Goal: Transaction & Acquisition: Purchase product/service

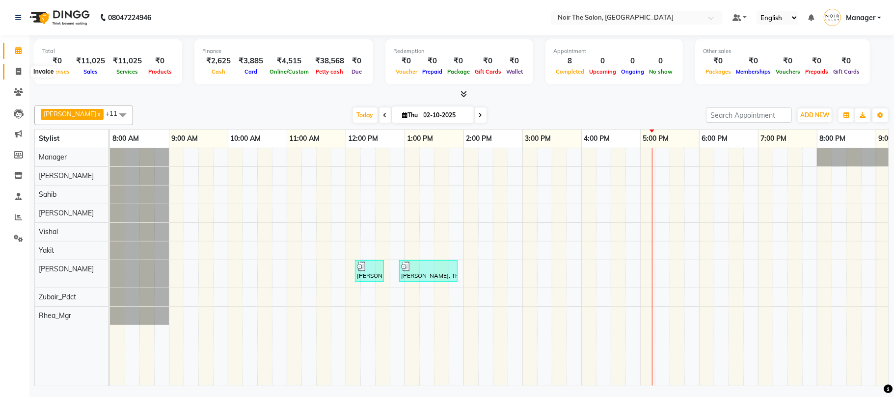
click at [16, 69] on icon at bounding box center [18, 71] width 5 height 7
select select "service"
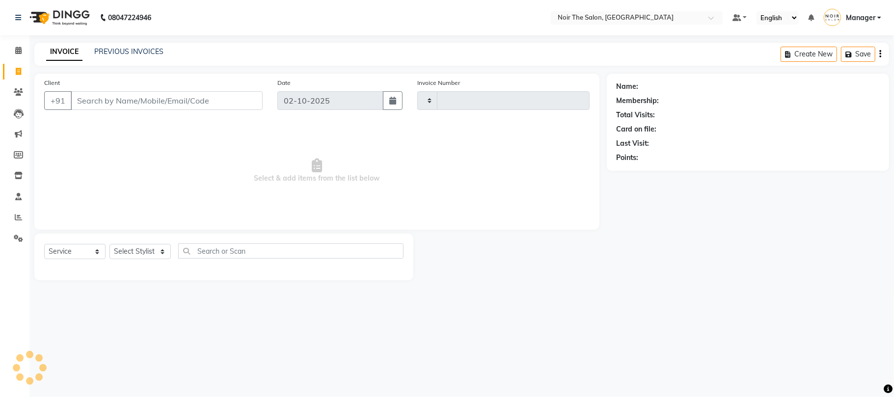
type input "3674"
select select "8026"
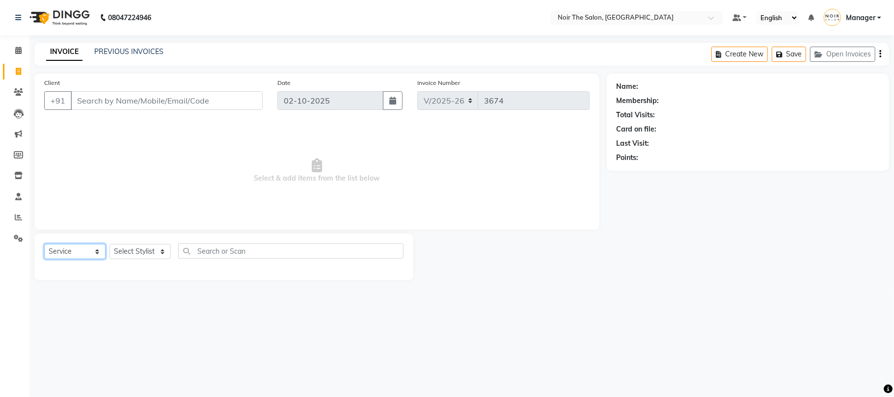
click at [78, 249] on select "Select Service Product Membership Package Voucher Prepaid Gift Card" at bounding box center [74, 251] width 61 height 15
select select "product"
click at [44, 244] on select "Select Service Product Membership Package Voucher Prepaid Gift Card" at bounding box center [74, 251] width 61 height 15
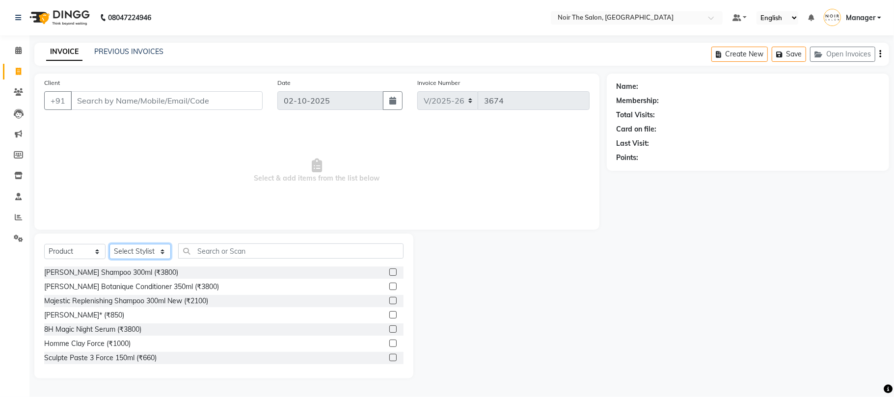
click at [146, 251] on select "Select Stylist Aalam Abhishek_Mgr Abhishek_Pdct [PERSON_NAME] Counter_Sales Man…" at bounding box center [140, 251] width 61 height 15
select select "72647"
click at [110, 244] on select "Select Stylist Aalam Abhishek_Mgr Abhishek_Pdct [PERSON_NAME] Counter_Sales Man…" at bounding box center [140, 251] width 61 height 15
click at [235, 255] on input "text" at bounding box center [290, 251] width 225 height 15
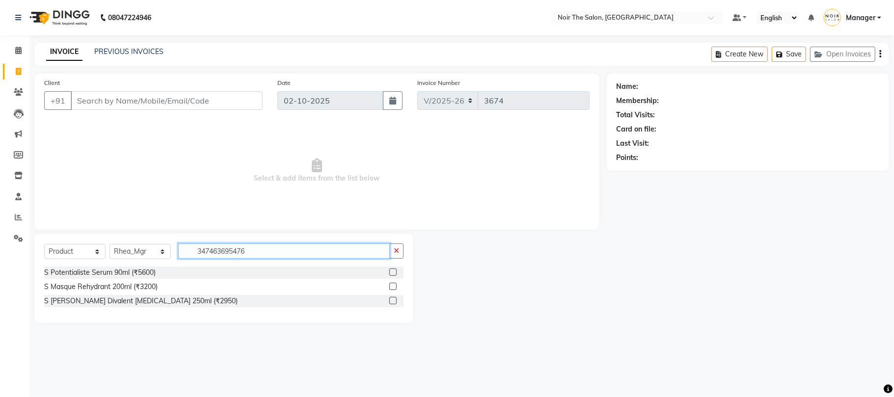
type input "3474636954766"
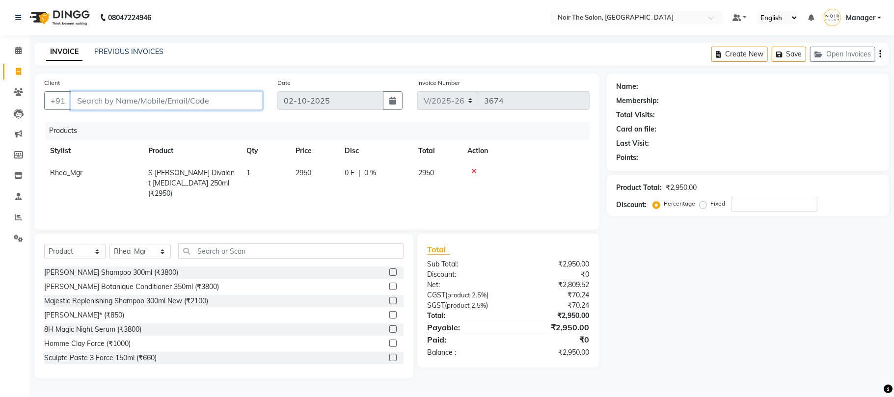
click at [228, 104] on input "Client" at bounding box center [167, 100] width 192 height 19
type input "N"
type input "0"
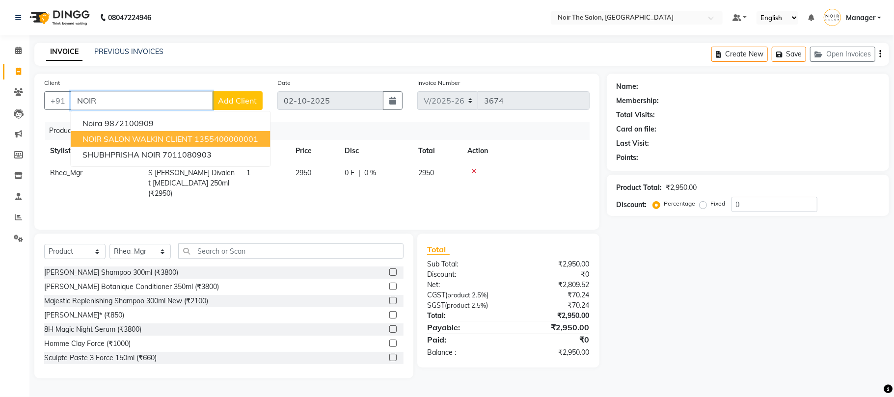
click at [195, 138] on ngb-highlight "1355400000001" at bounding box center [226, 139] width 64 height 10
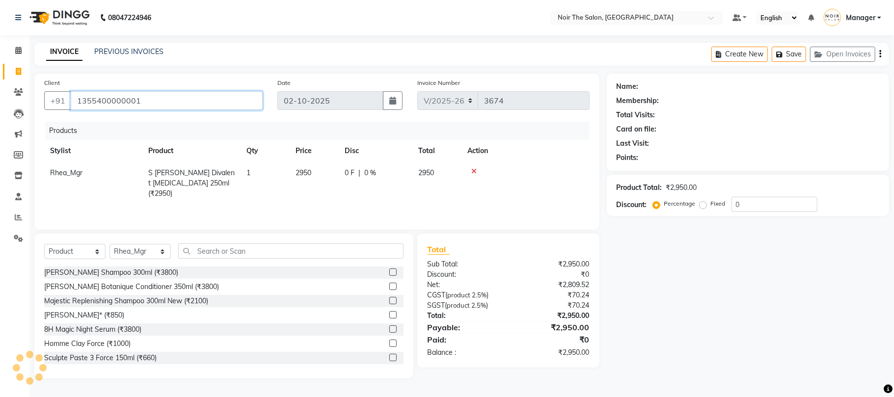
type input "1355400000001"
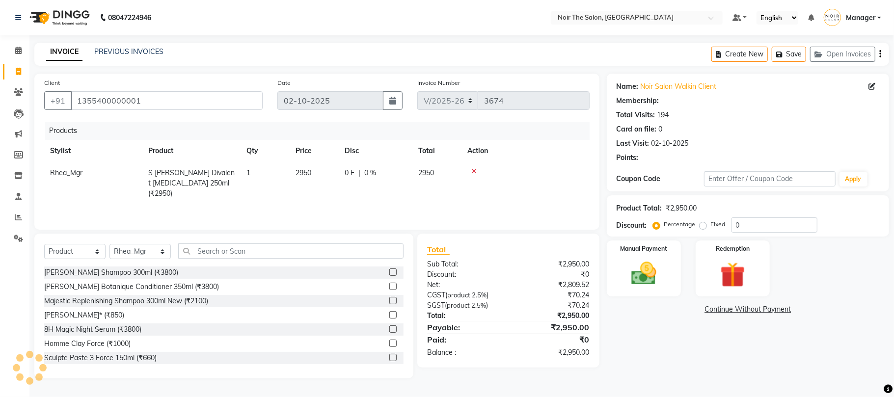
select select "1: Object"
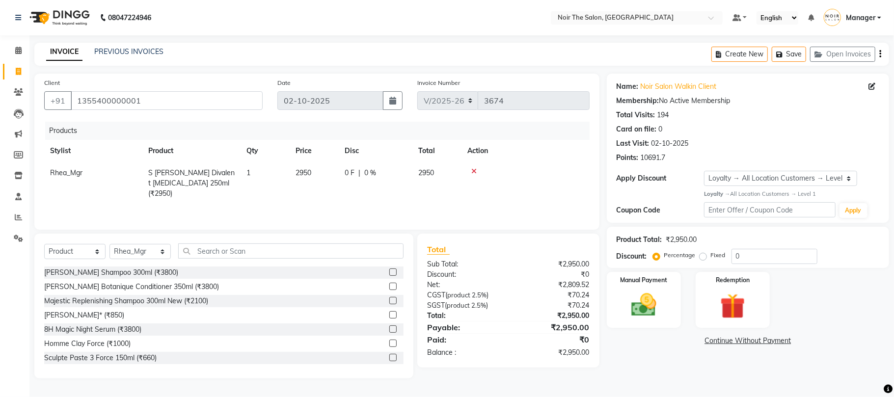
click at [305, 169] on span "2950" at bounding box center [304, 172] width 16 height 9
select select "72647"
drag, startPoint x: 325, startPoint y: 173, endPoint x: 280, endPoint y: 164, distance: 45.7
click at [280, 164] on tr "Aalam Abhishek_Mgr Abhishek_Pdct [PERSON_NAME] Counter_Sales Manager [PERSON_NA…" at bounding box center [317, 180] width 546 height 36
type input "2802.5"
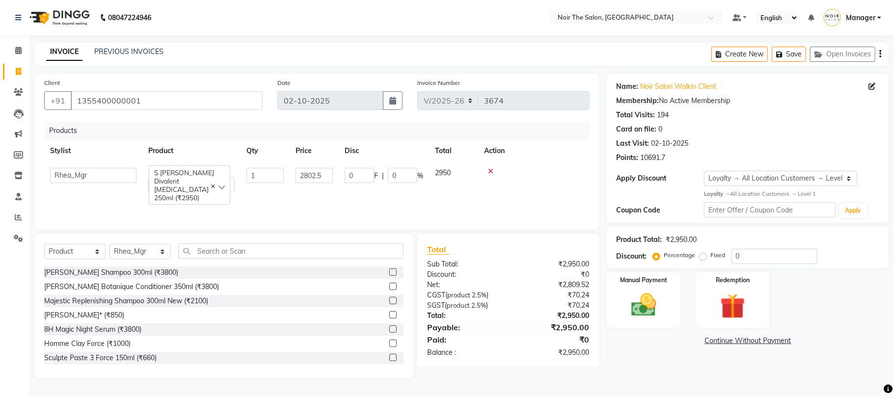
click at [460, 193] on div "Products Stylist Product Qty Price Disc Total Action Aalam Abhishek_Mgr Abhishe…" at bounding box center [317, 171] width 546 height 98
click at [639, 302] on img at bounding box center [644, 305] width 43 height 30
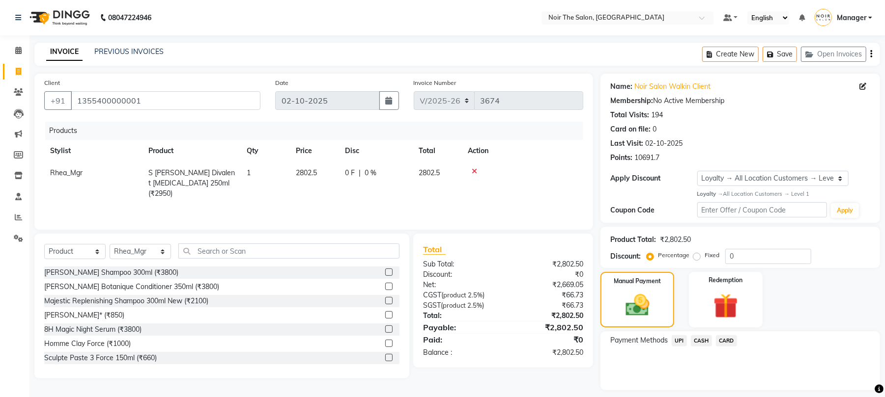
click at [702, 339] on span "CASH" at bounding box center [701, 340] width 21 height 11
click at [732, 389] on button "Add Payment" at bounding box center [786, 393] width 168 height 15
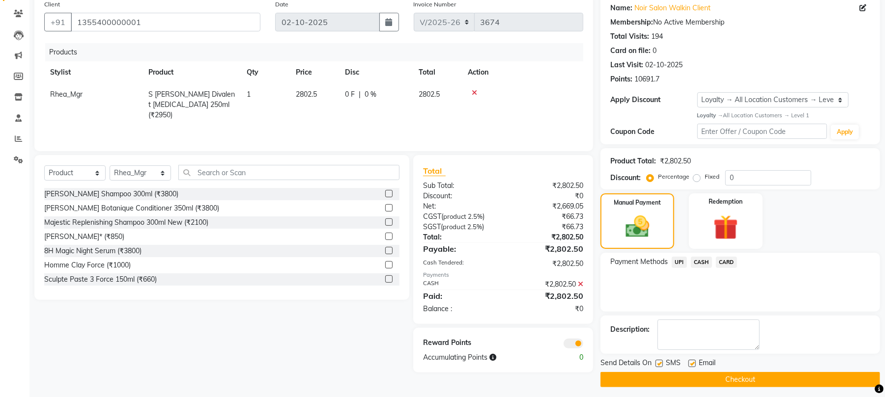
scroll to position [84, 0]
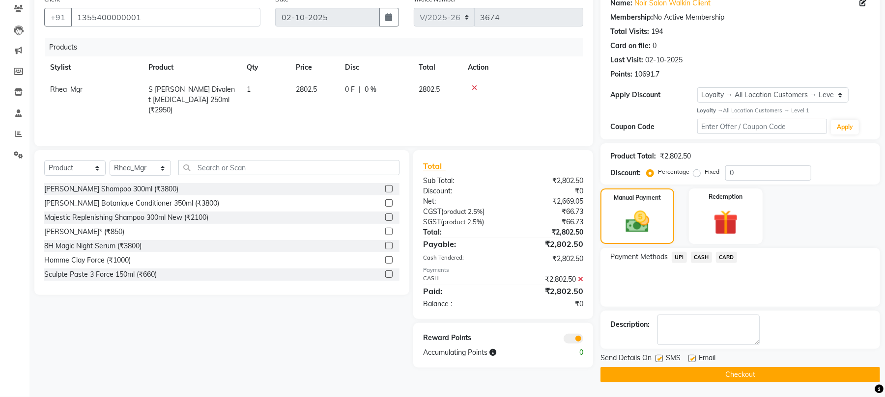
click at [572, 335] on span at bounding box center [573, 339] width 20 height 10
click at [583, 340] on input "checkbox" at bounding box center [583, 340] width 0 height 0
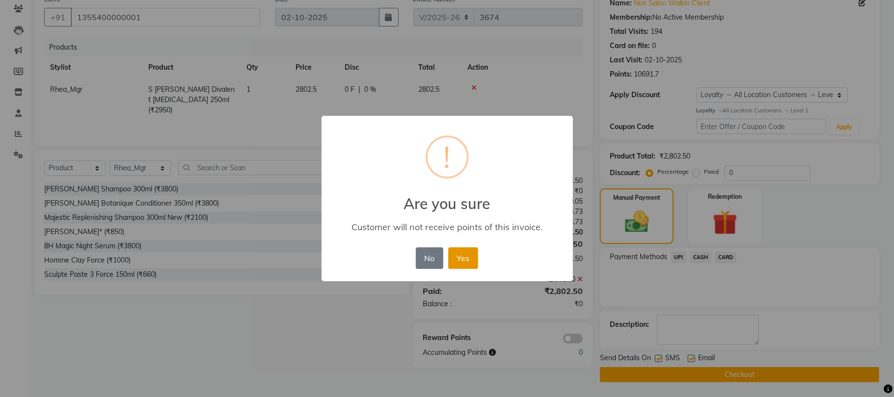
click at [471, 262] on button "Yes" at bounding box center [463, 259] width 30 height 22
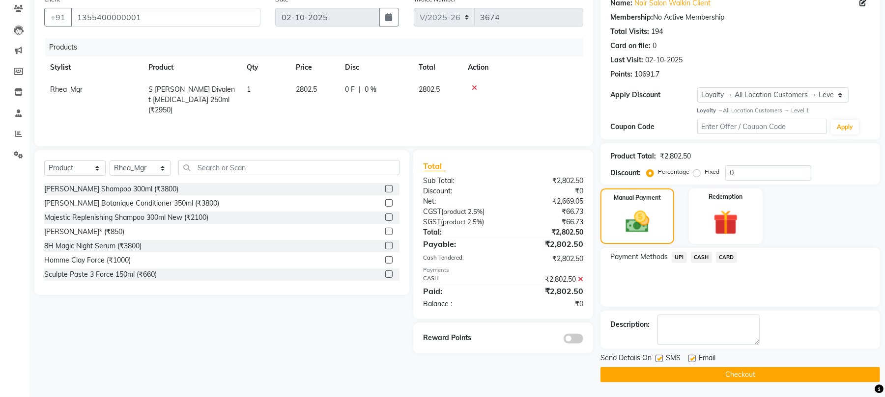
click at [659, 359] on label at bounding box center [658, 358] width 7 height 7
click at [659, 359] on input "checkbox" at bounding box center [658, 359] width 6 height 6
checkbox input "false"
click at [693, 360] on label at bounding box center [691, 358] width 7 height 7
click at [693, 360] on input "checkbox" at bounding box center [691, 359] width 6 height 6
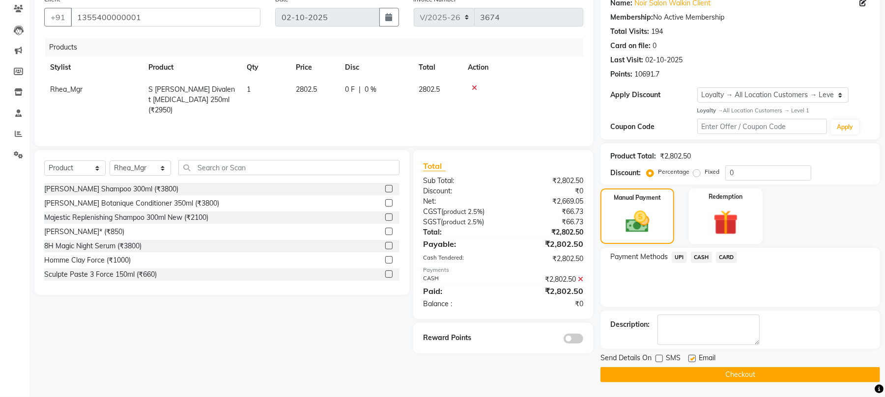
checkbox input "false"
click at [684, 374] on button "Checkout" at bounding box center [739, 374] width 279 height 15
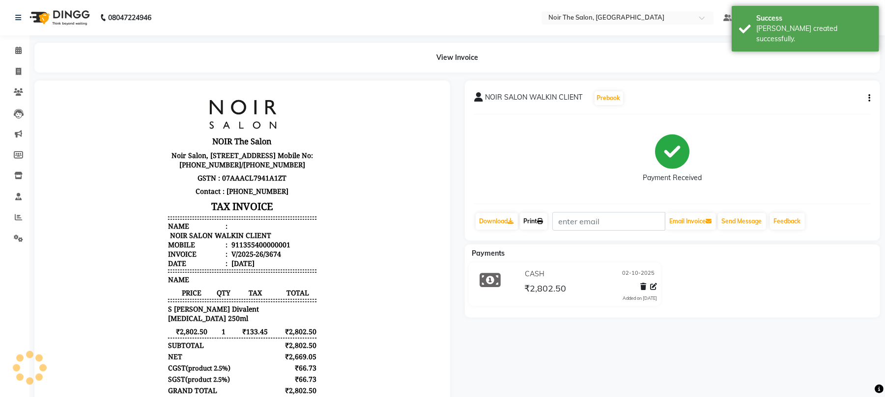
click at [544, 225] on link "Print" at bounding box center [534, 221] width 28 height 17
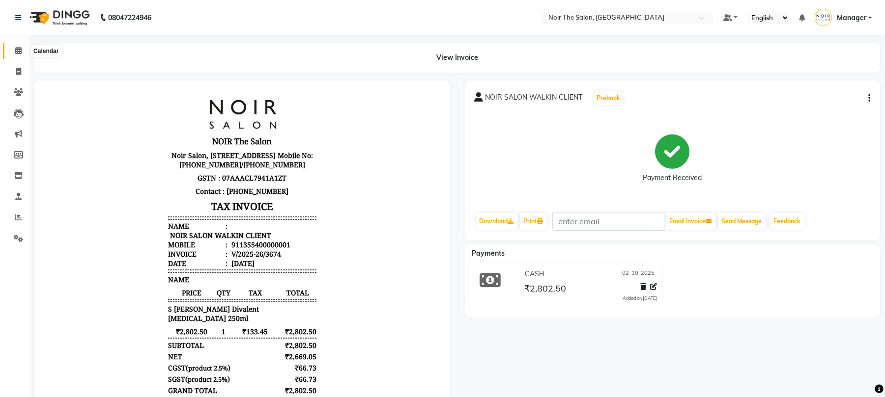
click at [16, 47] on icon at bounding box center [18, 50] width 6 height 7
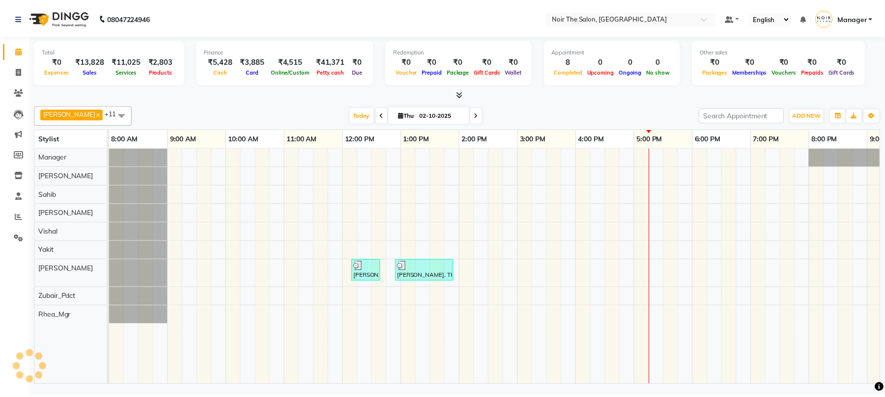
scroll to position [0, 105]
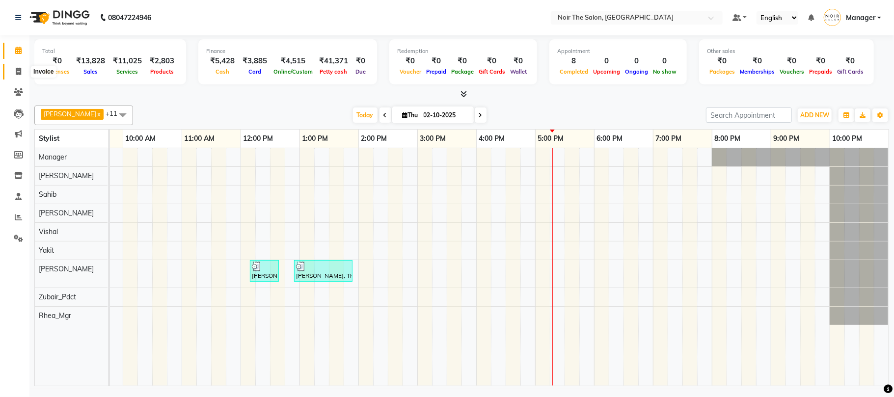
click at [22, 71] on span at bounding box center [18, 71] width 17 height 11
select select "service"
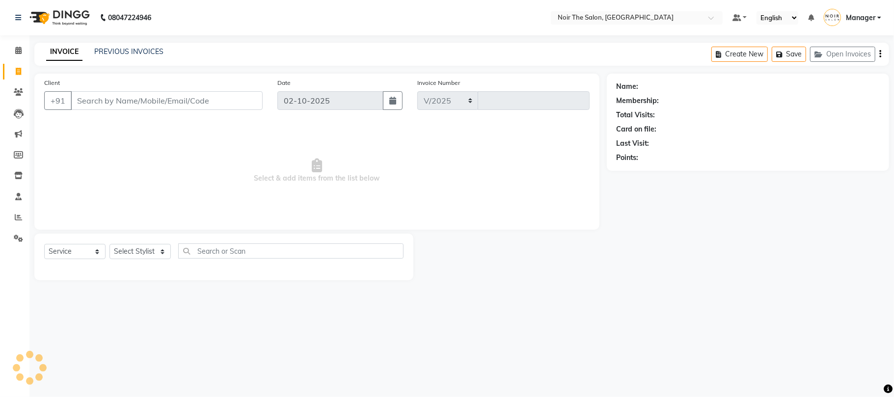
select select "8026"
type input "3675"
click at [20, 46] on span at bounding box center [18, 50] width 17 height 11
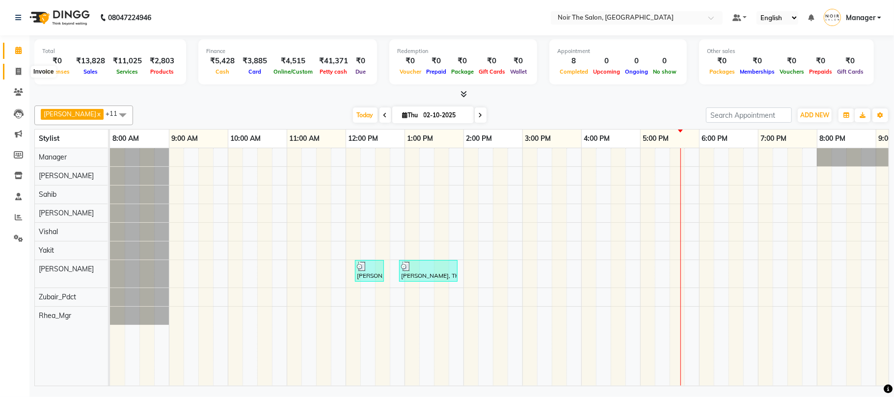
click at [16, 70] on icon at bounding box center [18, 71] width 5 height 7
select select "8026"
select select "service"
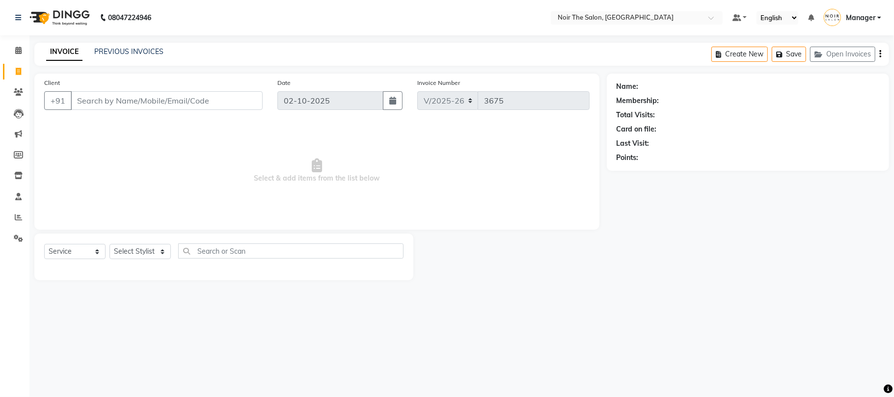
click at [116, 103] on input "Client" at bounding box center [167, 100] width 192 height 19
click at [126, 250] on select "Select Stylist Aalam Abhishek_Mgr Abhishek_Pdct [PERSON_NAME] Counter_Sales Man…" at bounding box center [140, 251] width 61 height 15
select select "72631"
click at [110, 244] on select "Select Stylist Aalam Abhishek_Mgr Abhishek_Pdct [PERSON_NAME] Counter_Sales Man…" at bounding box center [140, 251] width 61 height 15
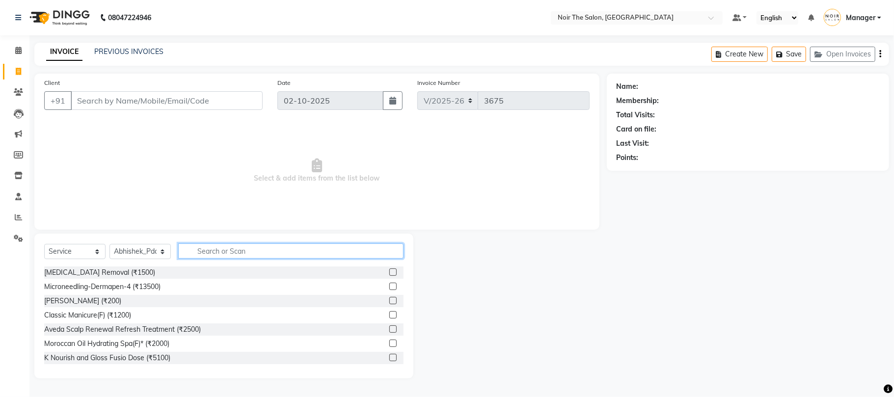
click at [250, 250] on input "text" at bounding box center [290, 251] width 225 height 15
type input "CL"
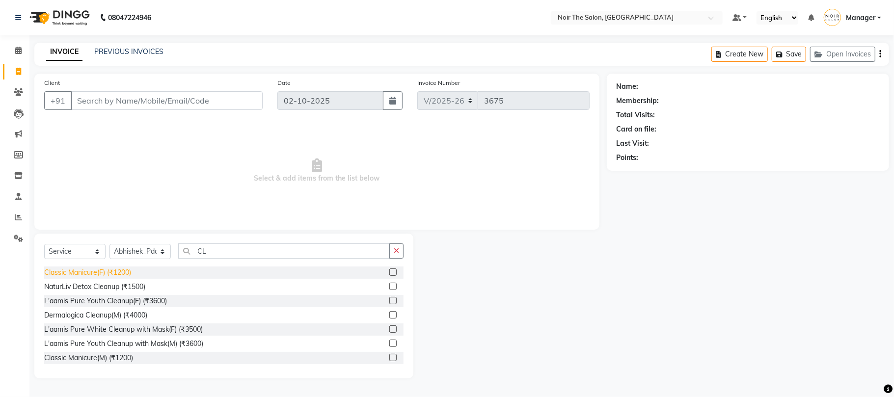
click at [128, 276] on div "Classic Manicure(F) (₹1200)" at bounding box center [87, 273] width 87 height 10
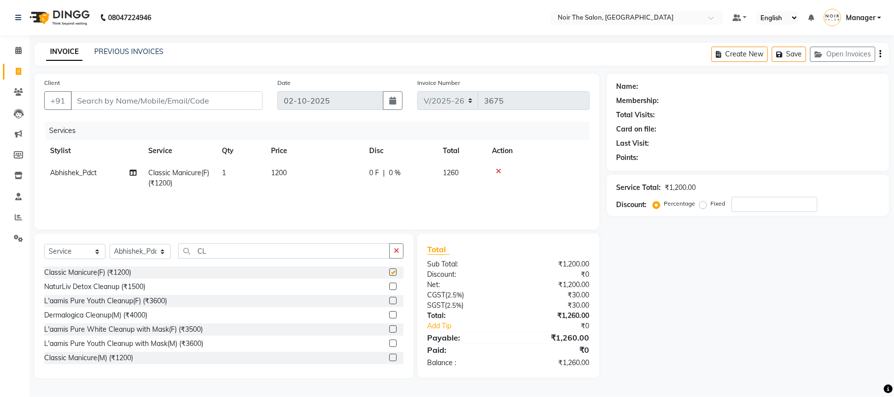
checkbox input "false"
click at [217, 250] on input "CL" at bounding box center [284, 251] width 212 height 15
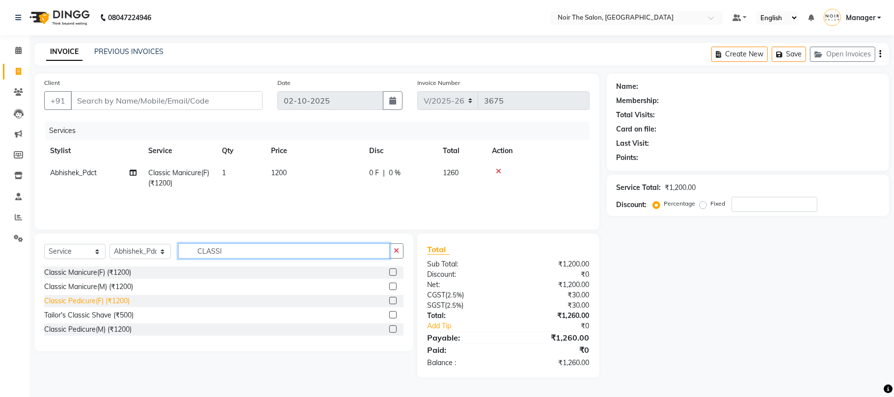
type input "CLASSI"
click at [89, 301] on div "Classic Pedicure(F) (₹1200)" at bounding box center [86, 301] width 85 height 10
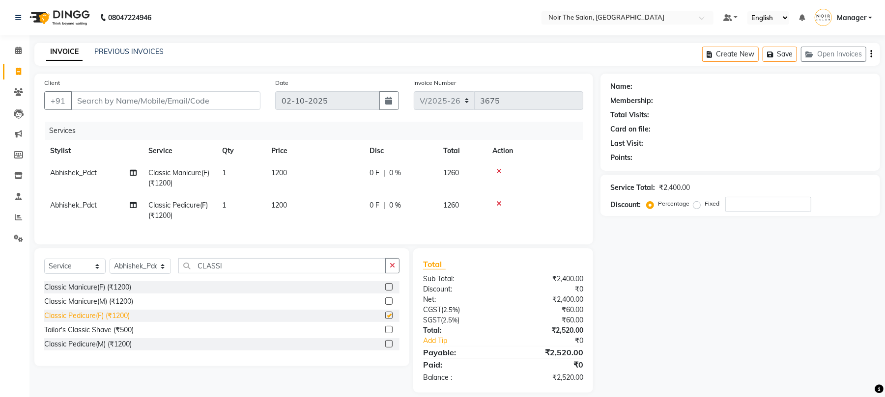
checkbox input "false"
click at [117, 98] on input "Client" at bounding box center [166, 100] width 190 height 19
type input "W"
type input "0"
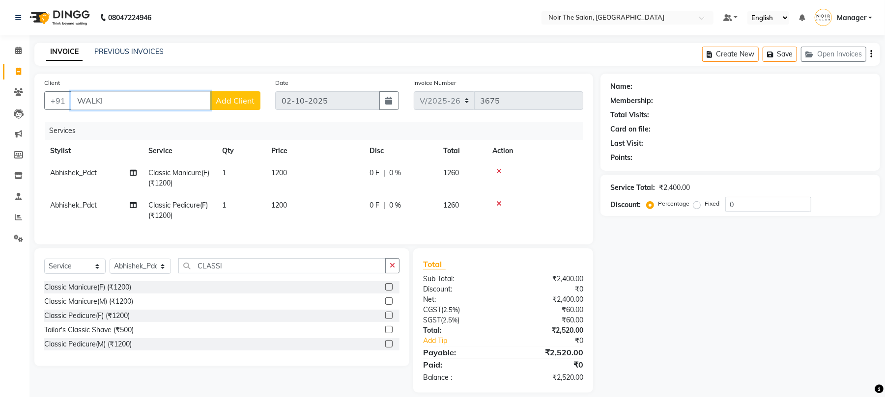
type input "WALKIN"
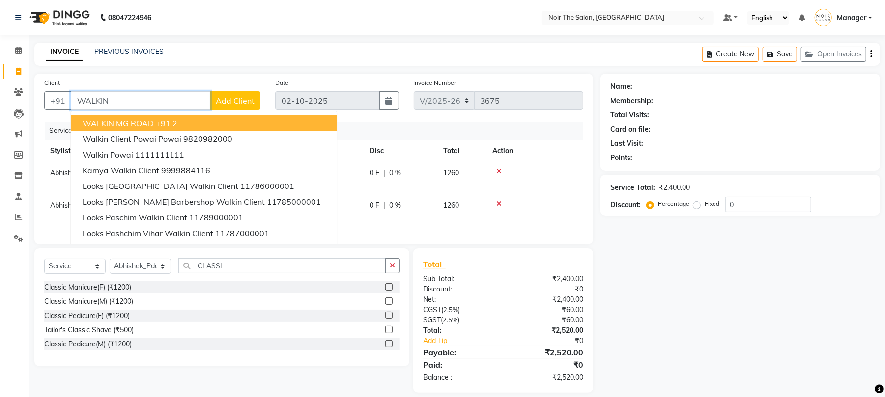
drag, startPoint x: 130, startPoint y: 100, endPoint x: 69, endPoint y: 113, distance: 61.7
click at [69, 113] on div "Client +[STREET_ADDRESS] +91 2 walkin client Powai Powai 9820982000 Walkin Powa…" at bounding box center [152, 98] width 231 height 40
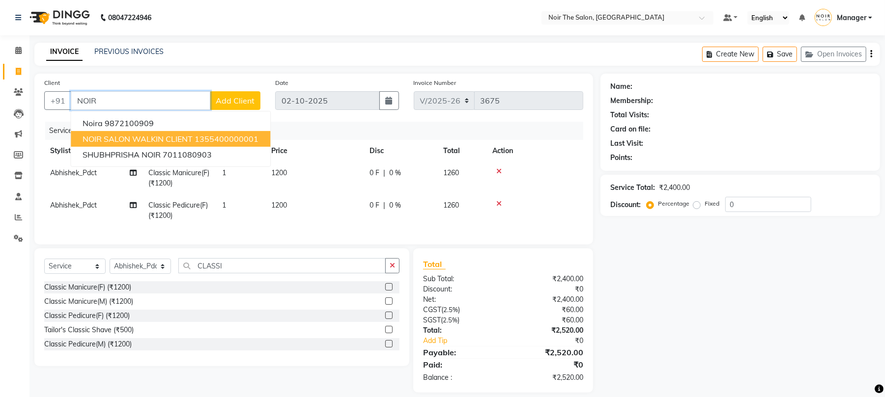
click at [112, 139] on span "NOIR SALON WALKIN CLIENT" at bounding box center [138, 139] width 110 height 10
type input "1355400000001"
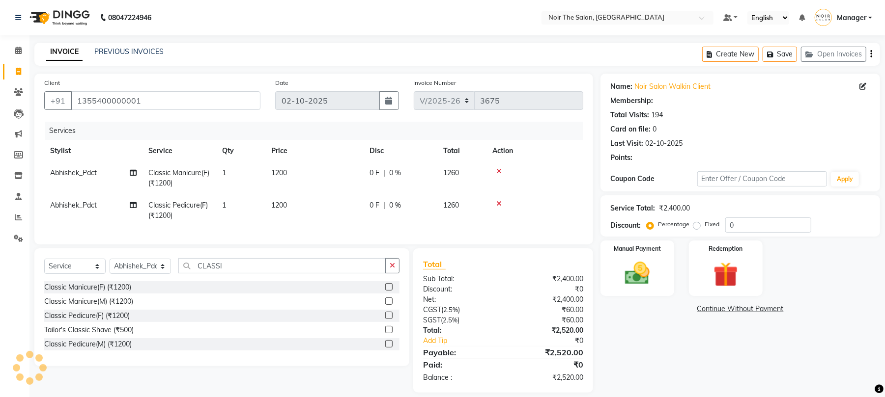
select select "1: Object"
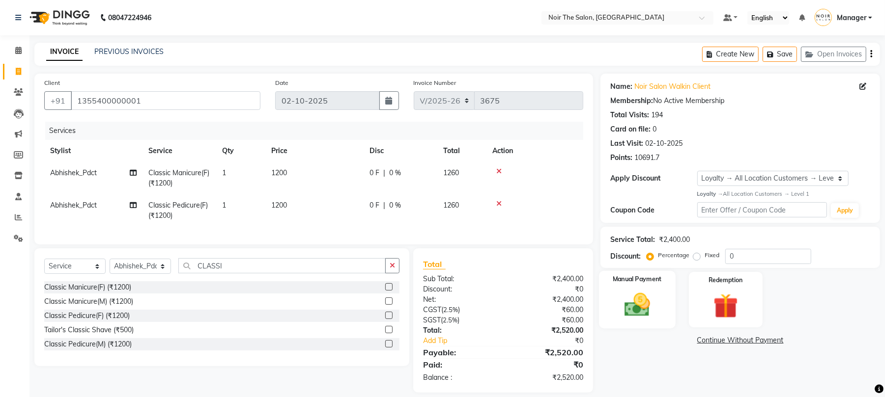
click at [623, 303] on img at bounding box center [637, 305] width 42 height 30
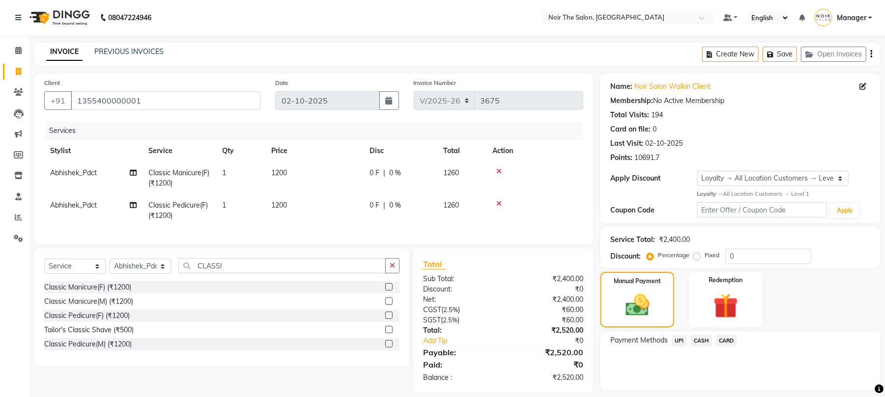
click at [702, 341] on span "CASH" at bounding box center [701, 340] width 21 height 11
click at [720, 388] on button "Add Payment" at bounding box center [786, 393] width 168 height 15
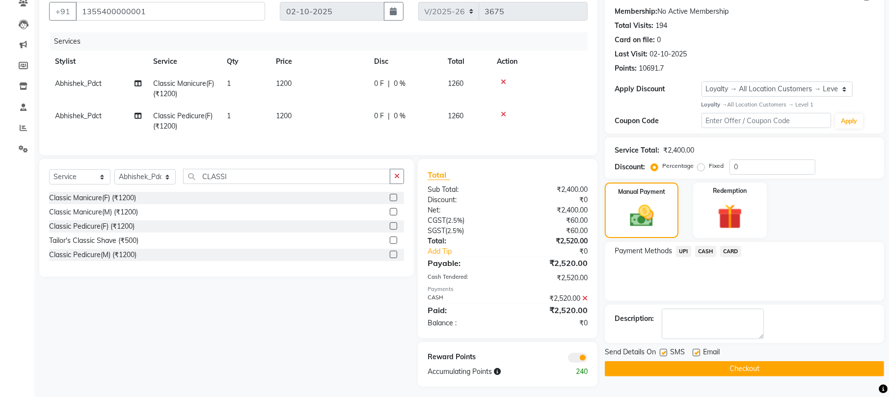
scroll to position [103, 0]
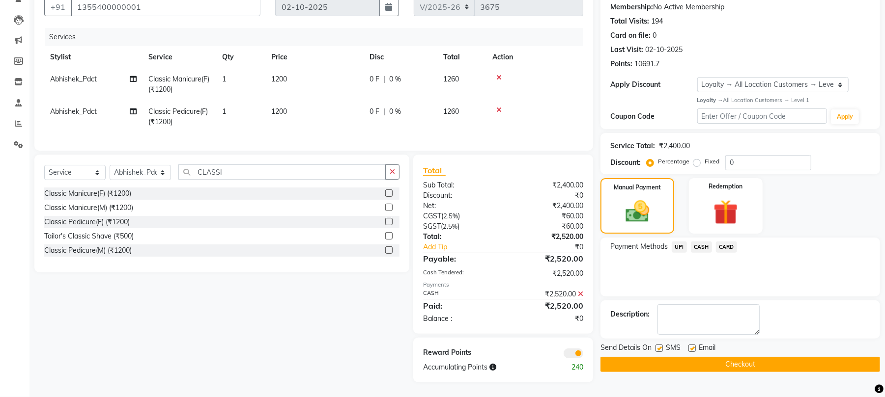
click at [569, 354] on span at bounding box center [573, 354] width 20 height 10
click at [583, 355] on input "checkbox" at bounding box center [583, 355] width 0 height 0
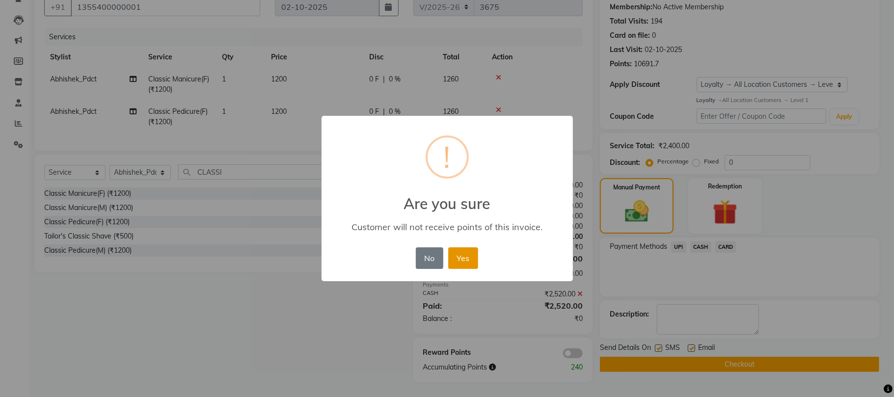
click at [472, 262] on button "Yes" at bounding box center [463, 259] width 30 height 22
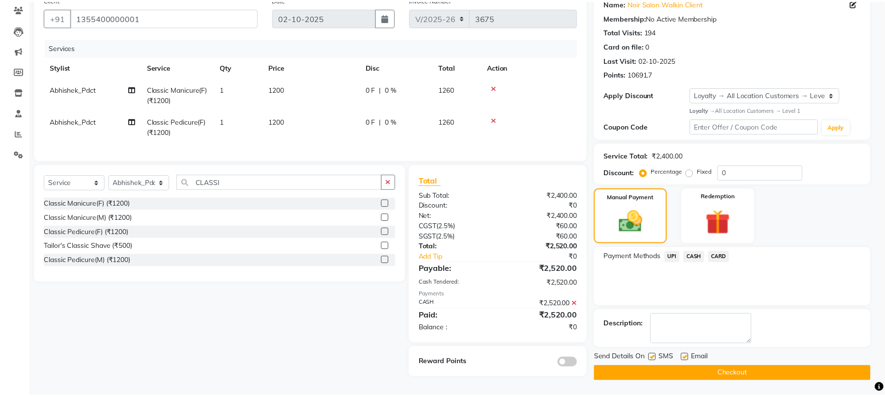
scroll to position [89, 0]
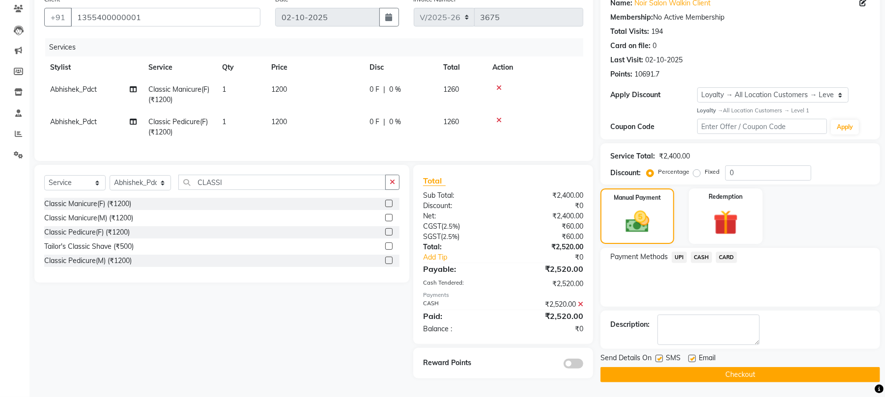
drag, startPoint x: 660, startPoint y: 352, endPoint x: 691, endPoint y: 356, distance: 30.7
click at [660, 355] on label at bounding box center [658, 358] width 7 height 7
click at [660, 356] on input "checkbox" at bounding box center [658, 359] width 6 height 6
checkbox input "false"
click at [694, 355] on label at bounding box center [691, 358] width 7 height 7
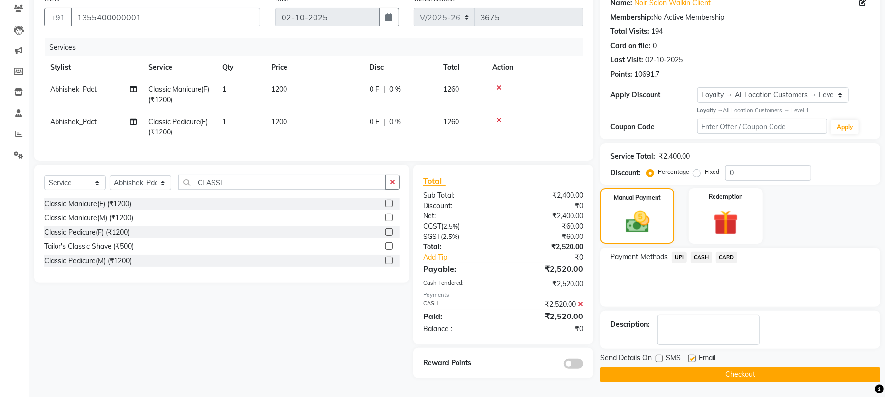
click at [694, 356] on input "checkbox" at bounding box center [691, 359] width 6 height 6
checkbox input "false"
click at [693, 367] on button "Checkout" at bounding box center [739, 374] width 279 height 15
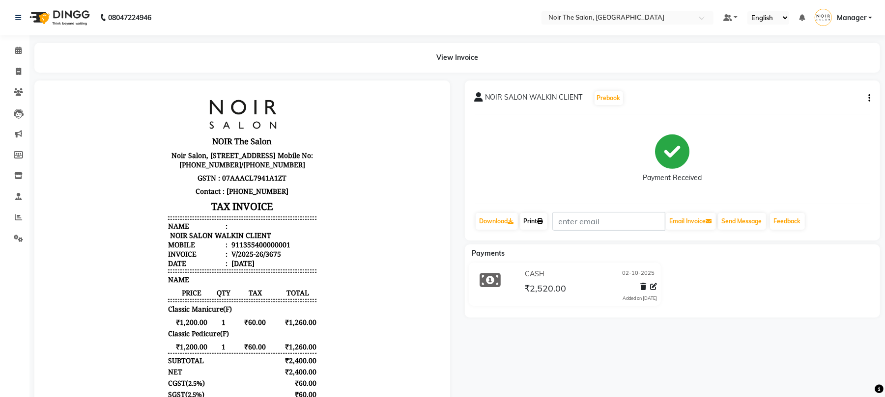
click at [537, 220] on link "Print" at bounding box center [534, 221] width 28 height 17
click at [18, 52] on icon at bounding box center [18, 50] width 6 height 7
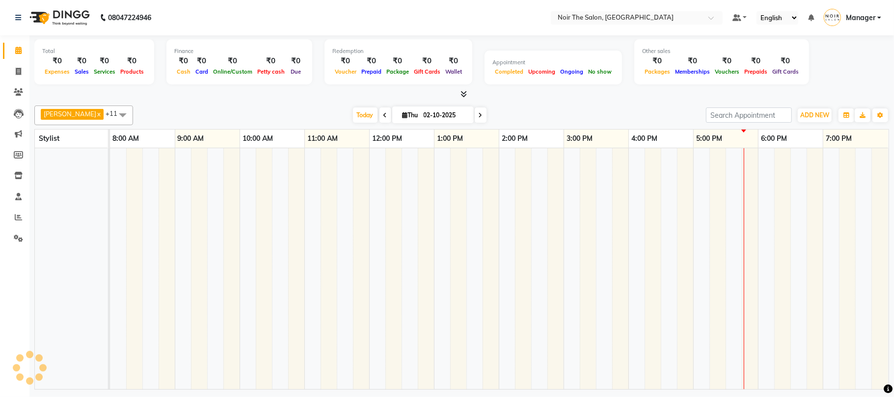
scroll to position [0, 105]
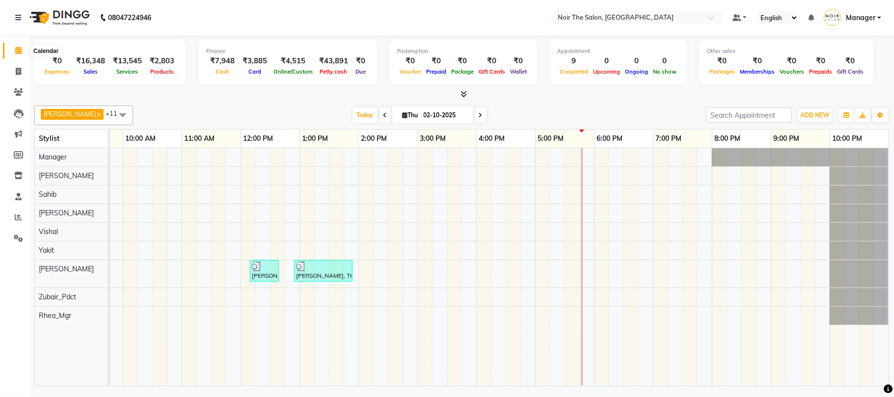
click at [17, 52] on icon at bounding box center [18, 50] width 6 height 7
click at [12, 51] on span at bounding box center [18, 50] width 17 height 11
